Goal: Use online tool/utility: Utilize a website feature to perform a specific function

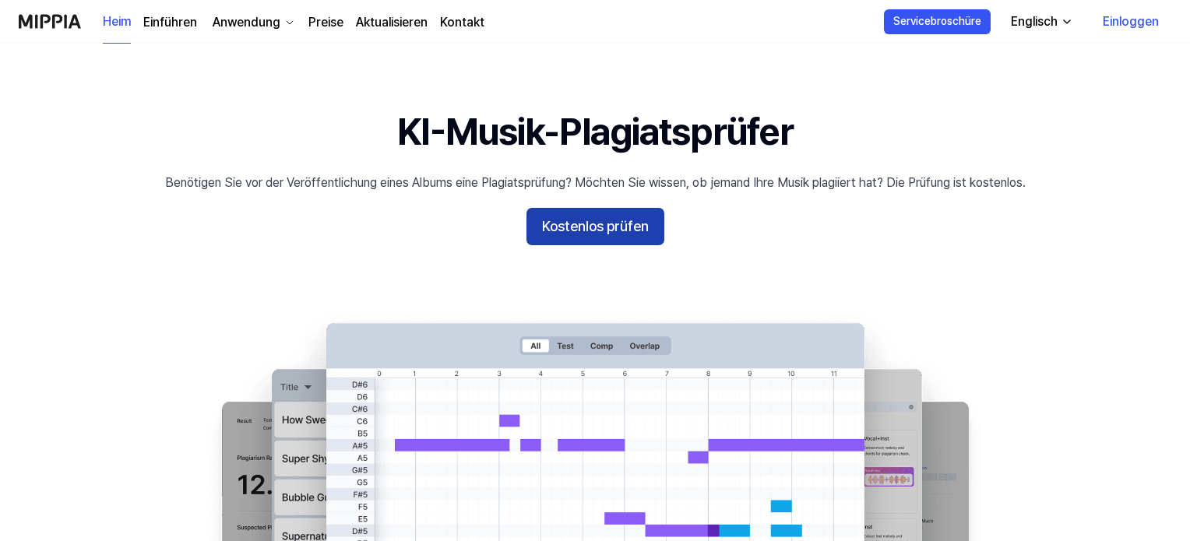
click at [584, 220] on font "Kostenlos prüfen" at bounding box center [595, 226] width 107 height 16
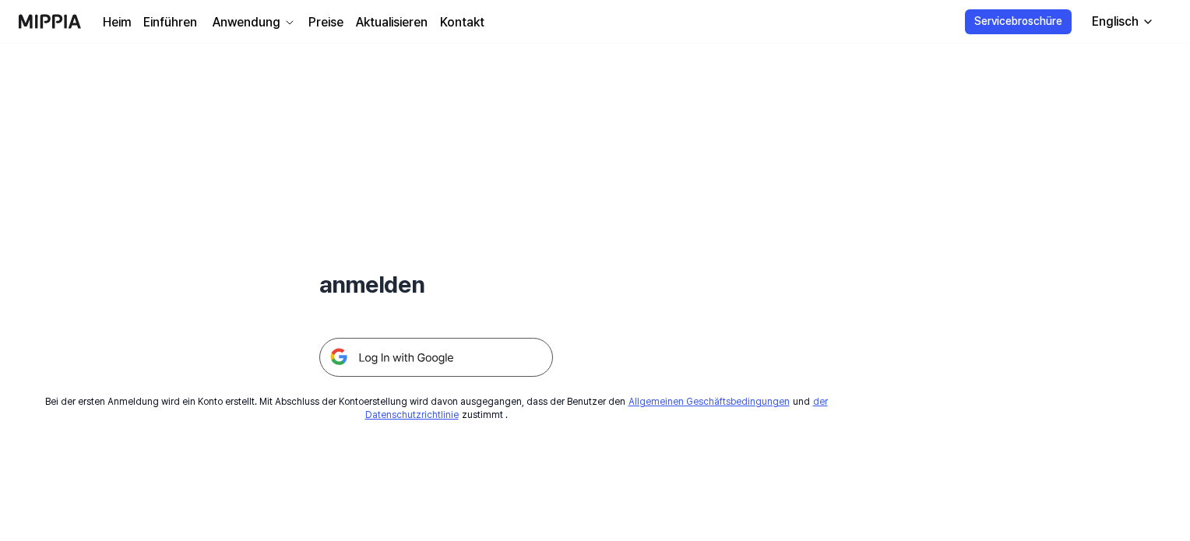
click at [495, 376] on img at bounding box center [436, 357] width 234 height 39
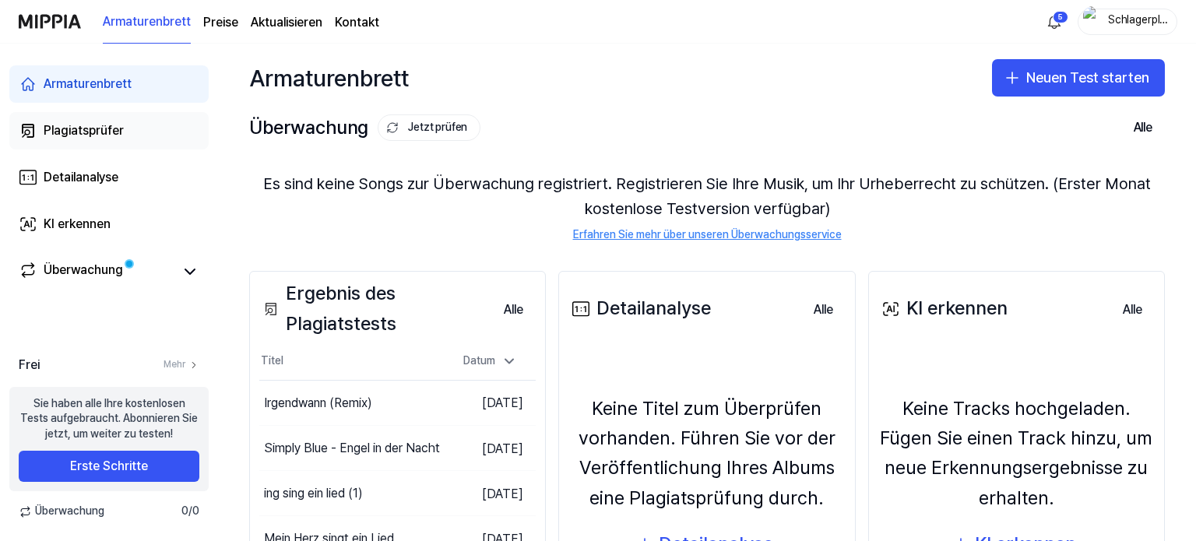
click at [118, 127] on font "Plagiatsprüfer" at bounding box center [84, 130] width 80 height 15
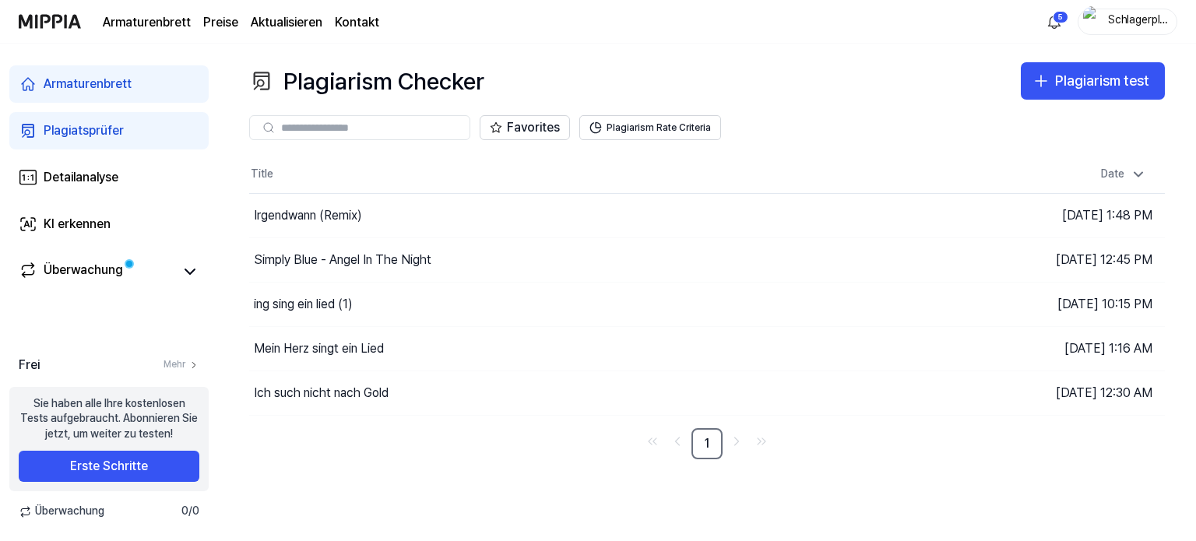
paste input "**********"
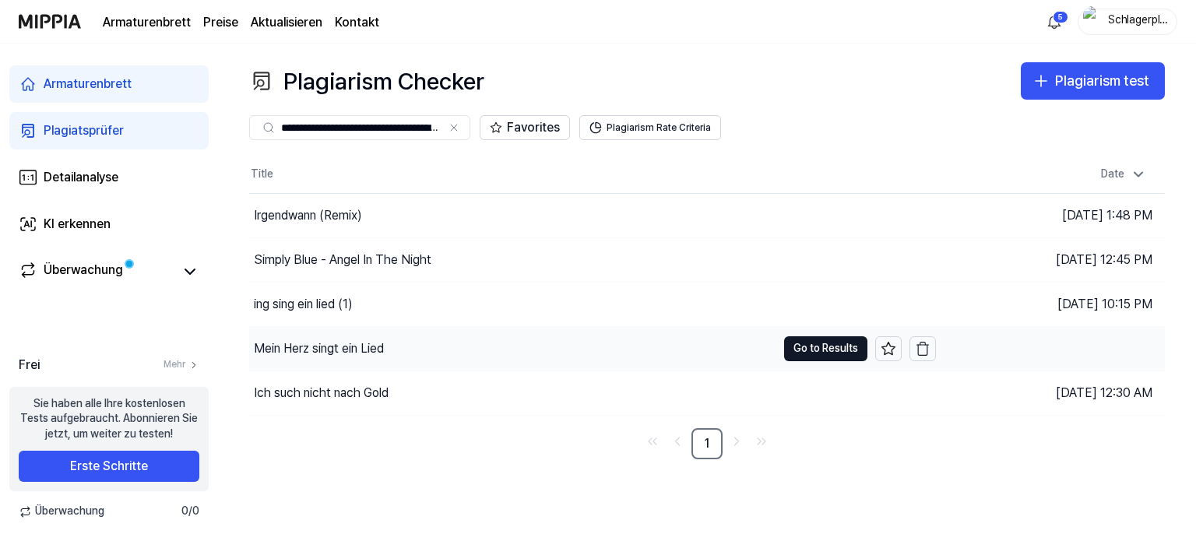
scroll to position [0, 99]
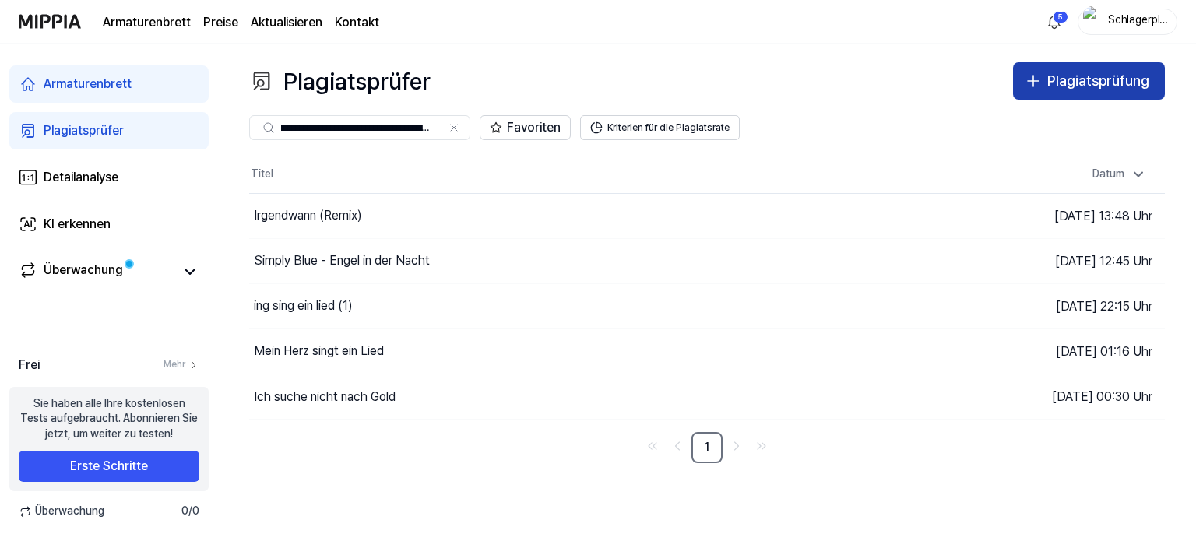
type input "**********"
click at [1112, 83] on font "Plagiatsprüfung" at bounding box center [1098, 80] width 102 height 16
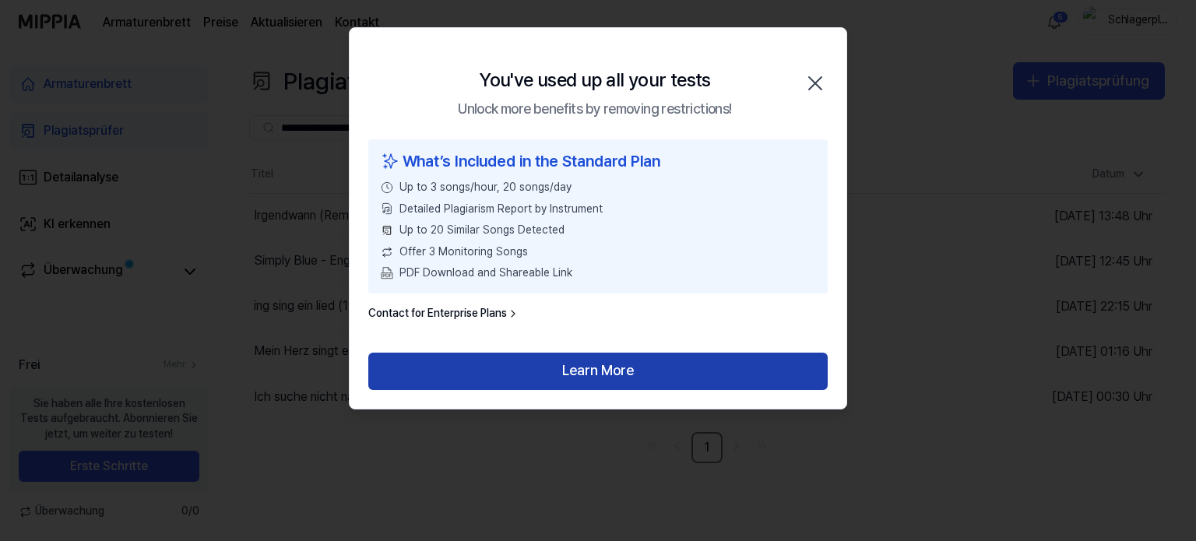
click at [632, 369] on button "Learn More" at bounding box center [597, 371] width 459 height 37
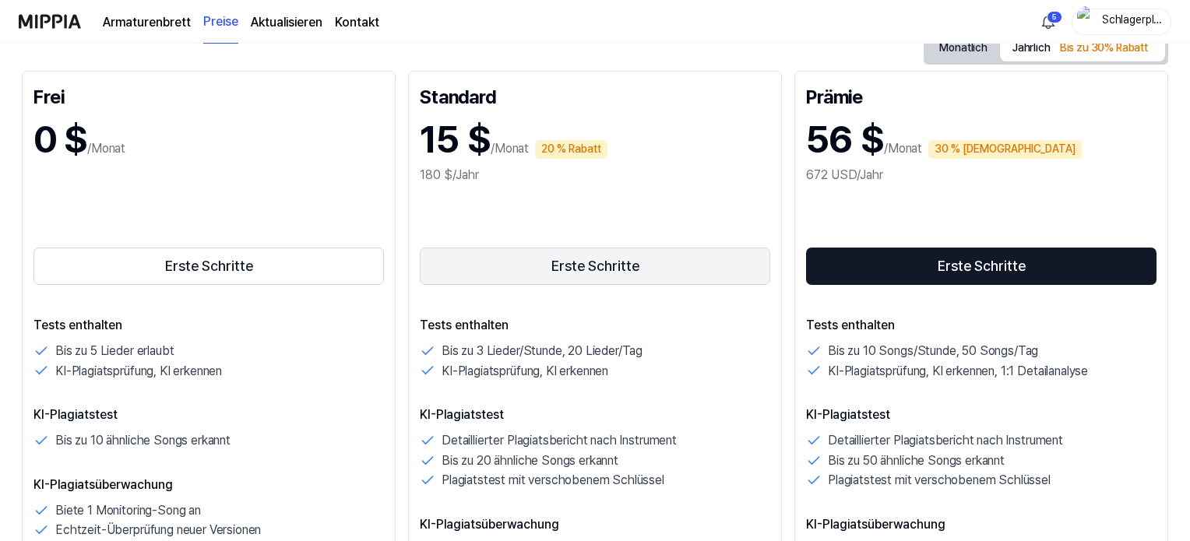
scroll to position [156, 0]
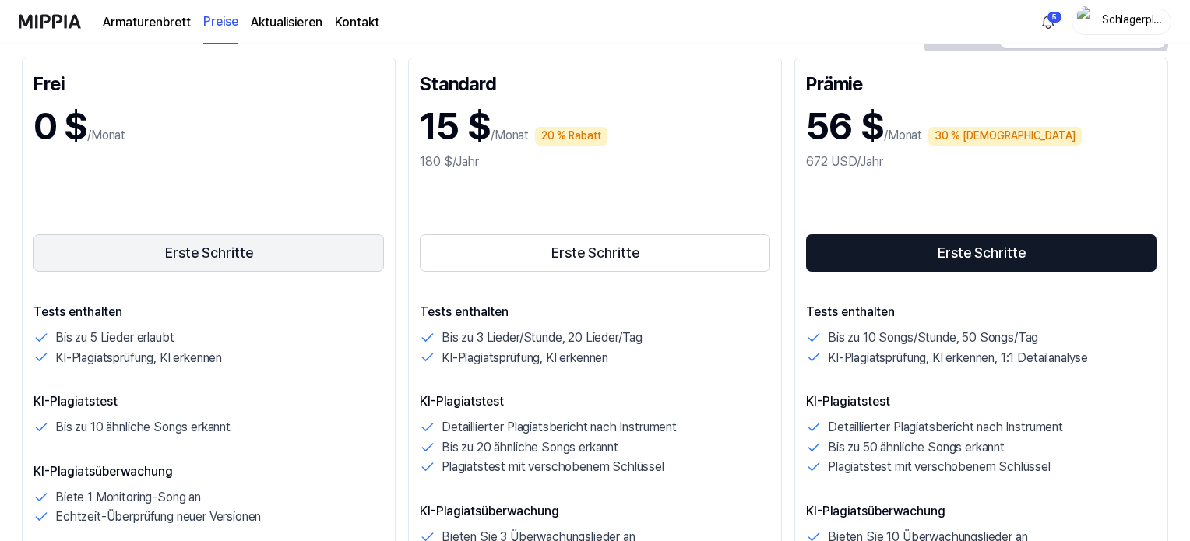
click at [262, 251] on button "Erste Schritte" at bounding box center [208, 252] width 350 height 37
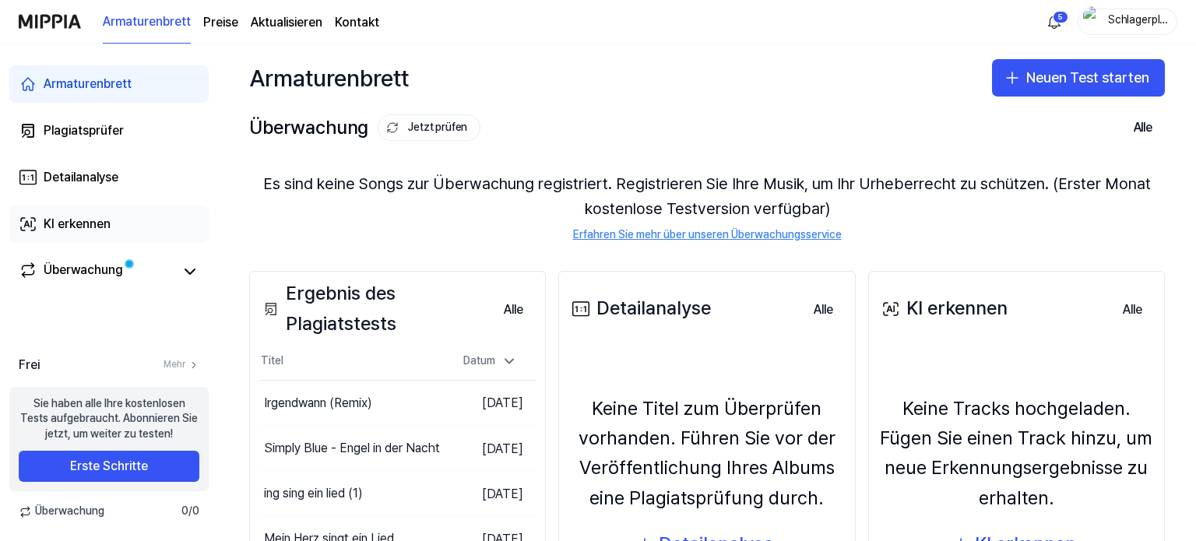
click at [90, 227] on font "KI erkennen" at bounding box center [77, 223] width 67 height 15
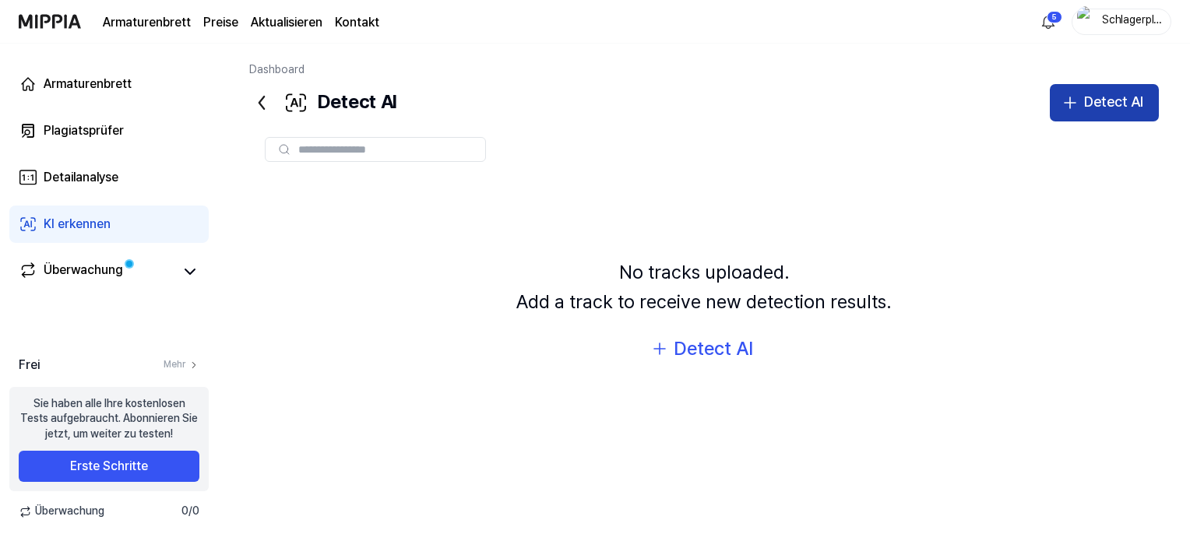
click at [1096, 84] on button "Detect AI" at bounding box center [1103, 102] width 109 height 37
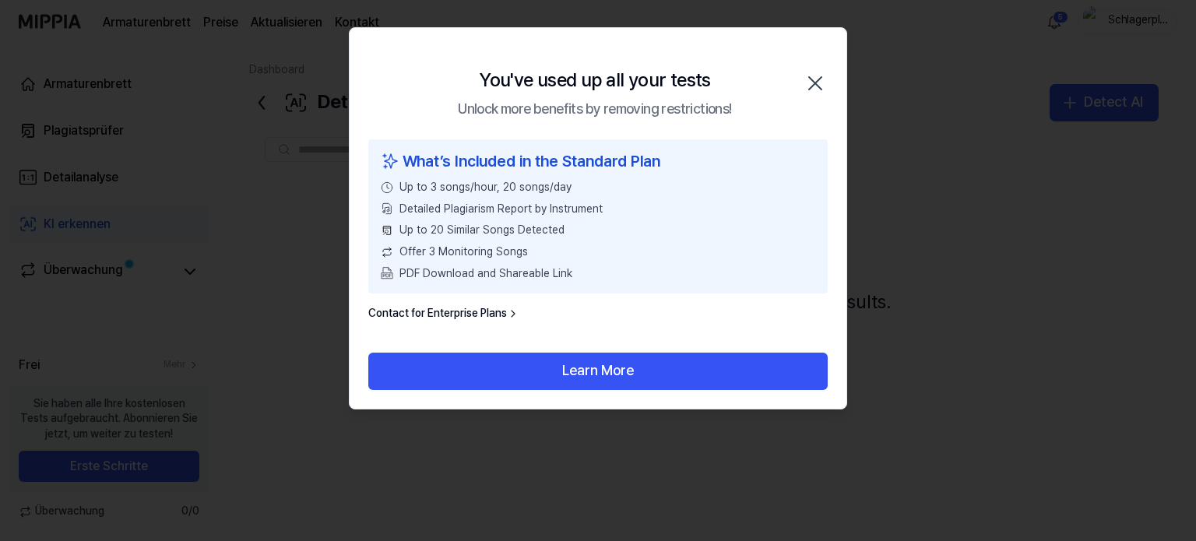
click at [821, 82] on icon "button" at bounding box center [815, 83] width 25 height 25
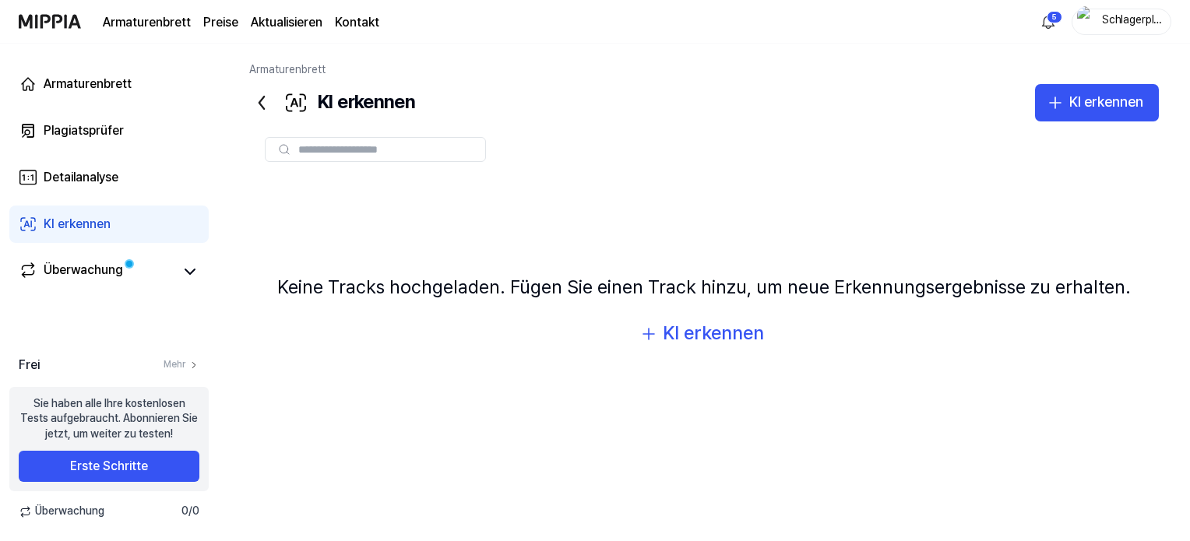
click at [424, 220] on div "Keine Tracks hochgeladen. Fügen Sie einen Track hinzu, um neue Erkennungsergebn…" at bounding box center [703, 313] width 909 height 271
click at [1035, 84] on button "KI erkennen" at bounding box center [1097, 102] width 124 height 37
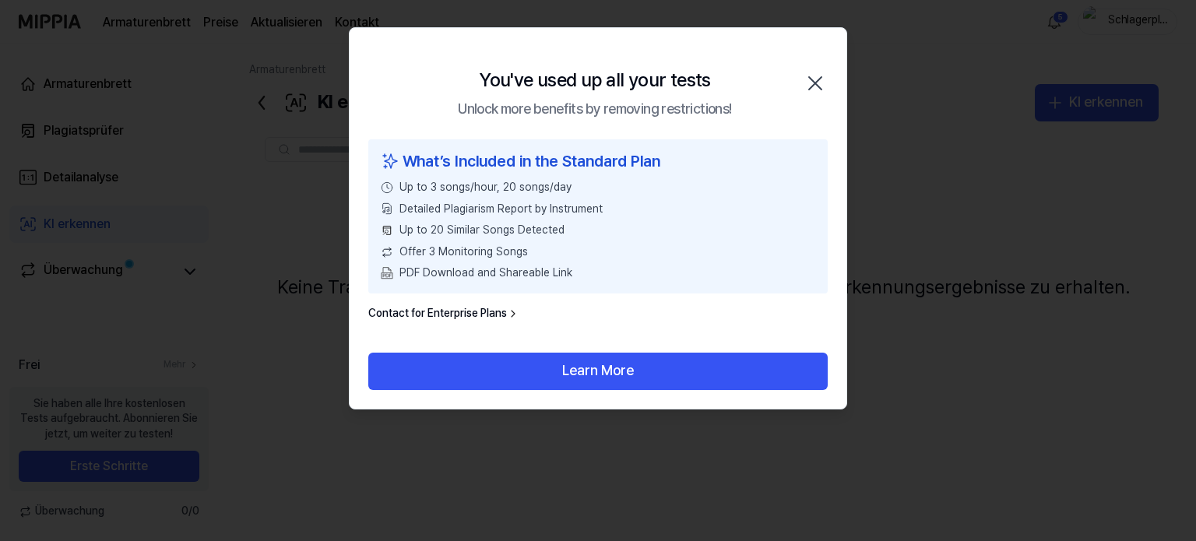
click at [822, 80] on icon "button" at bounding box center [815, 83] width 25 height 25
